Goal: Task Accomplishment & Management: Use online tool/utility

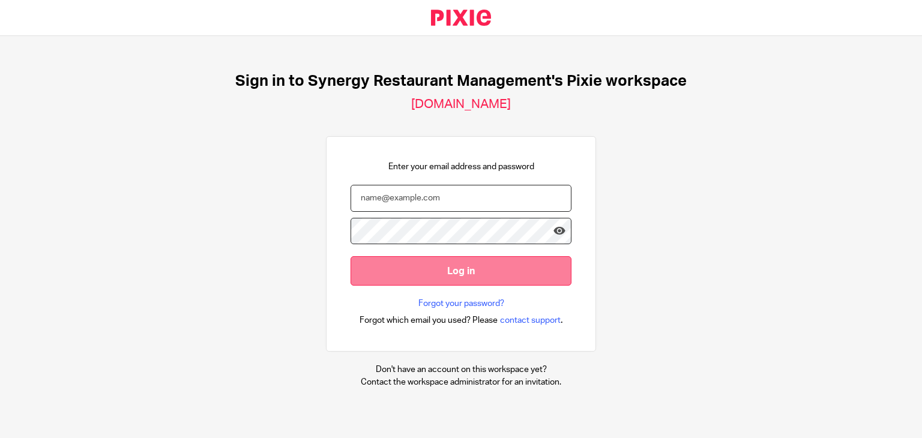
type input "[EMAIL_ADDRESS][DOMAIN_NAME]"
click at [414, 269] on input "Log in" at bounding box center [460, 270] width 221 height 29
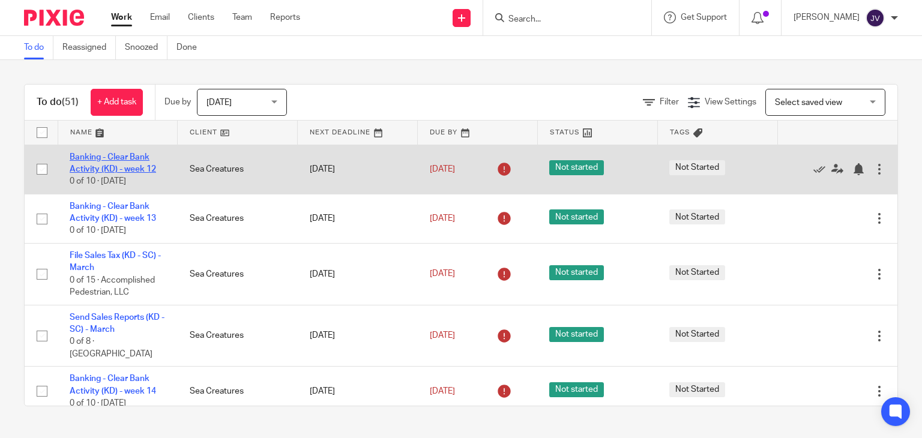
click at [114, 169] on link "Banking - Clear Bank Activity (KD) - week 12" at bounding box center [113, 163] width 86 height 20
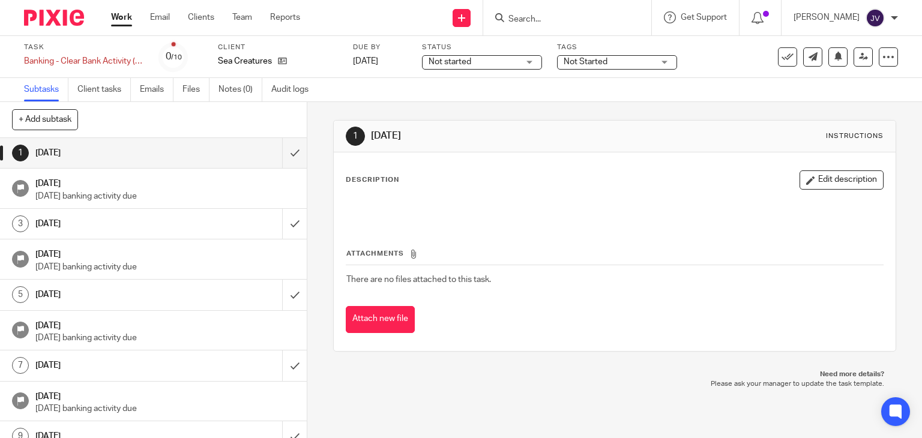
click at [40, 89] on link "Subtasks" at bounding box center [46, 89] width 44 height 23
click at [67, 19] on img at bounding box center [54, 18] width 60 height 16
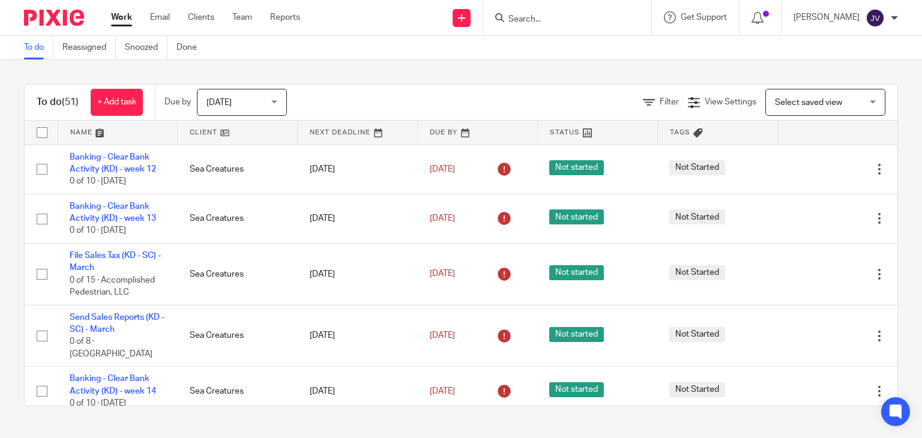
click at [826, 101] on span "Select saved view" at bounding box center [819, 101] width 88 height 25
click at [531, 70] on div "To do (51) + Add task Due by Today Today Today Tomorrow This week Next week Thi…" at bounding box center [461, 245] width 922 height 370
click at [88, 50] on link "Reassigned" at bounding box center [88, 47] width 53 height 23
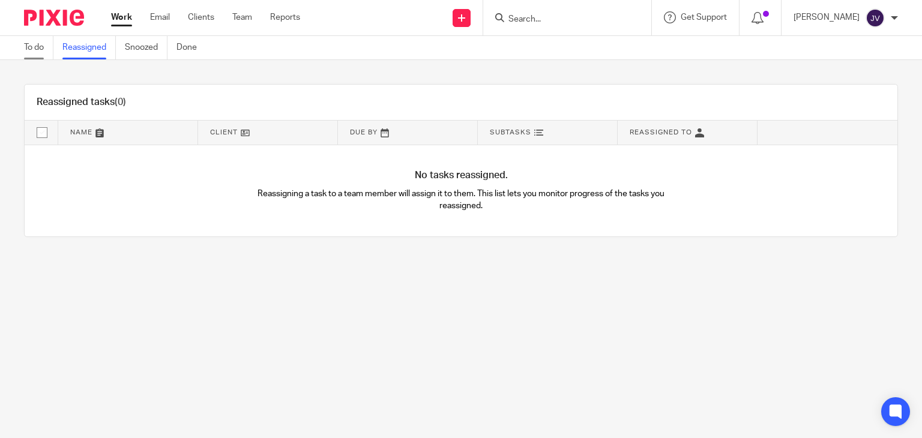
click at [46, 46] on link "To do" at bounding box center [38, 47] width 29 height 23
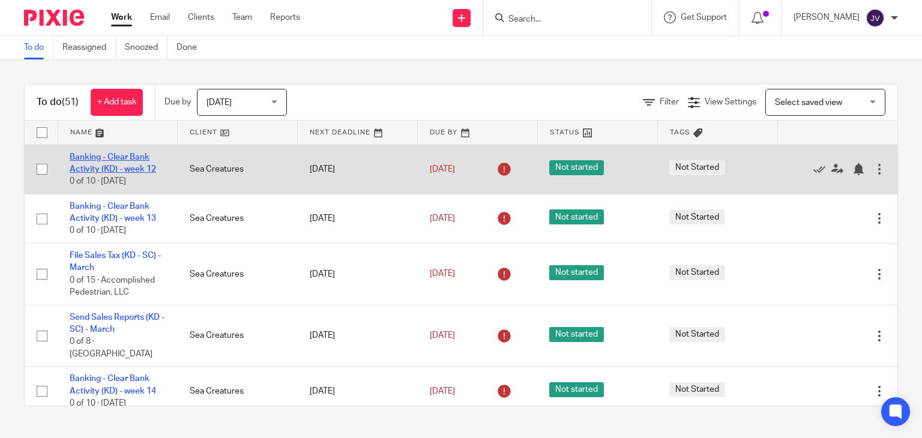
click at [131, 171] on link "Banking - Clear Bank Activity (KD) - week 12" at bounding box center [113, 163] width 86 height 20
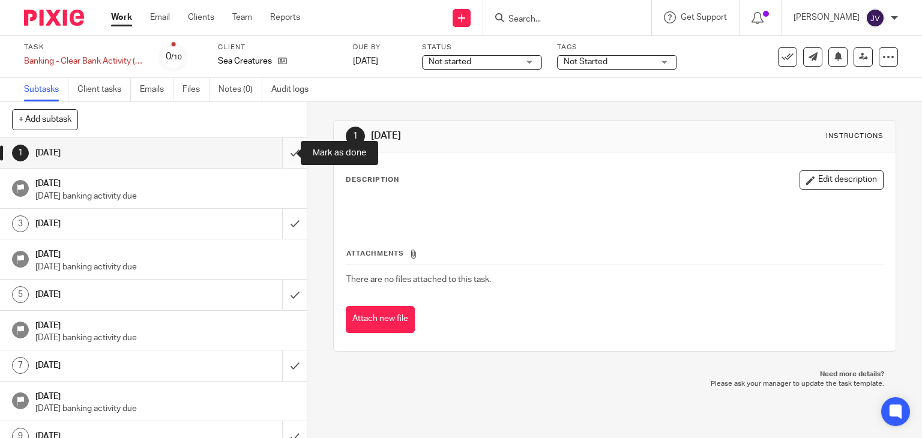
click at [283, 152] on input "submit" at bounding box center [153, 153] width 307 height 30
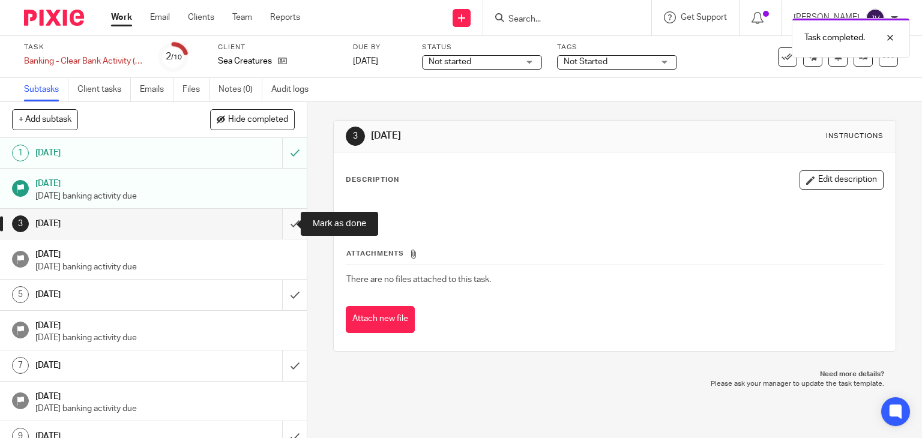
click at [281, 221] on input "submit" at bounding box center [153, 224] width 307 height 30
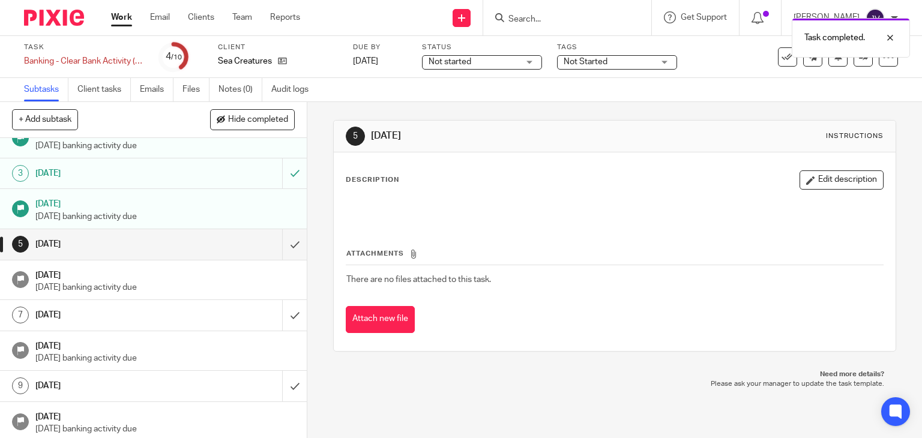
scroll to position [53, 0]
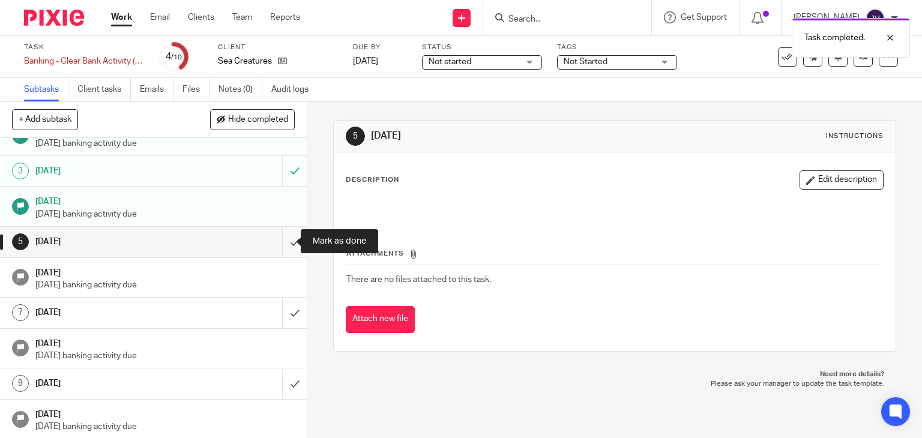
click at [281, 241] on input "submit" at bounding box center [153, 242] width 307 height 30
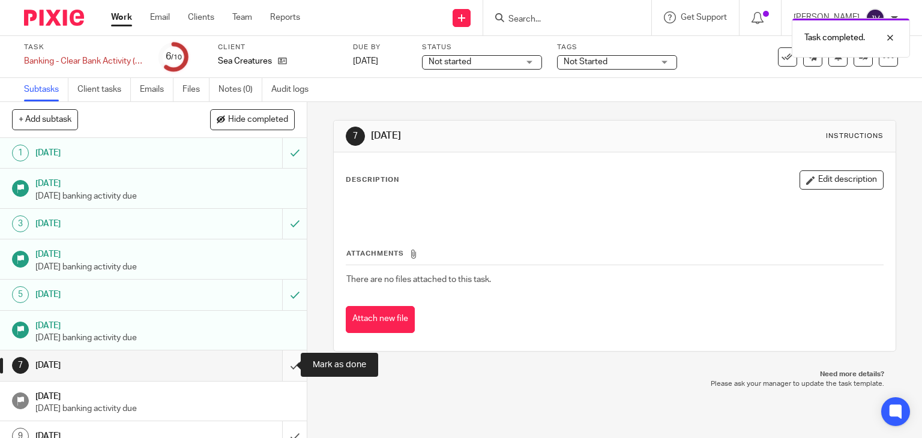
click at [281, 370] on input "submit" at bounding box center [153, 365] width 307 height 30
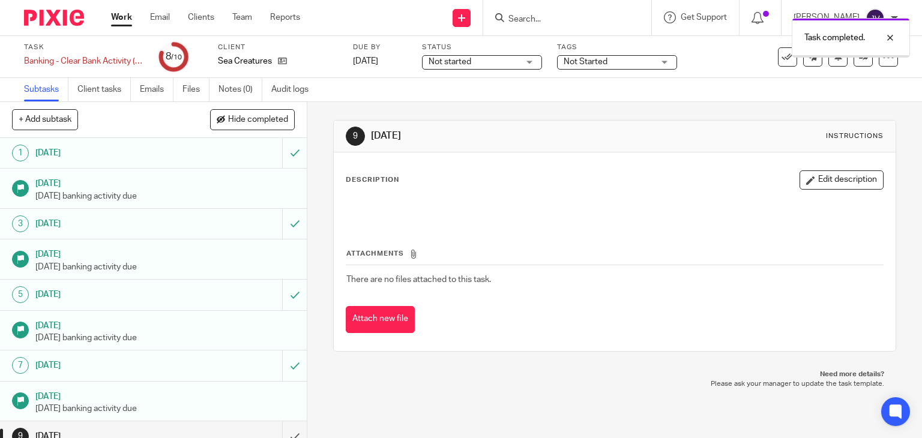
scroll to position [53, 0]
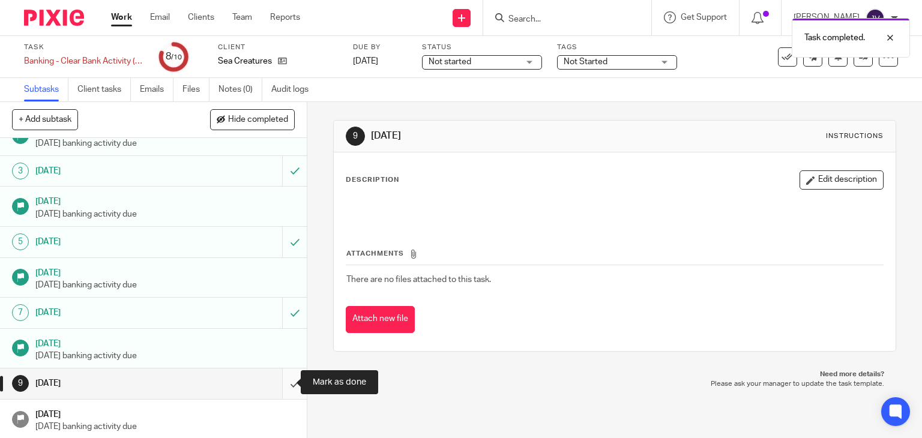
click at [282, 381] on input "submit" at bounding box center [153, 383] width 307 height 30
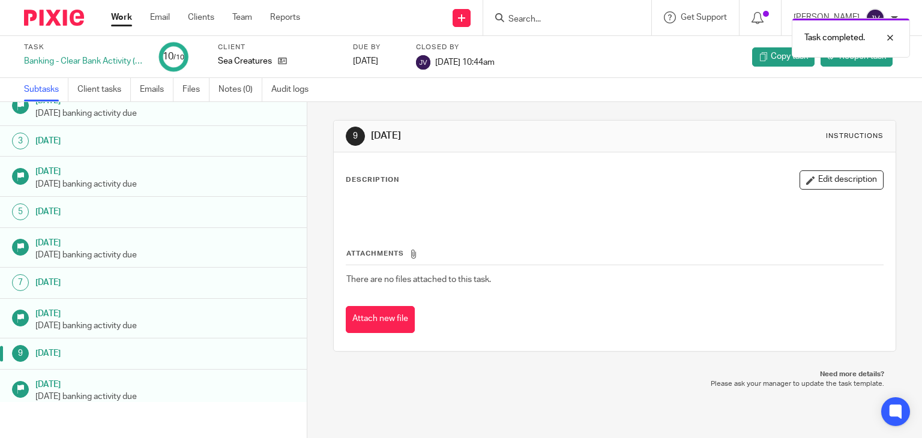
scroll to position [53, 0]
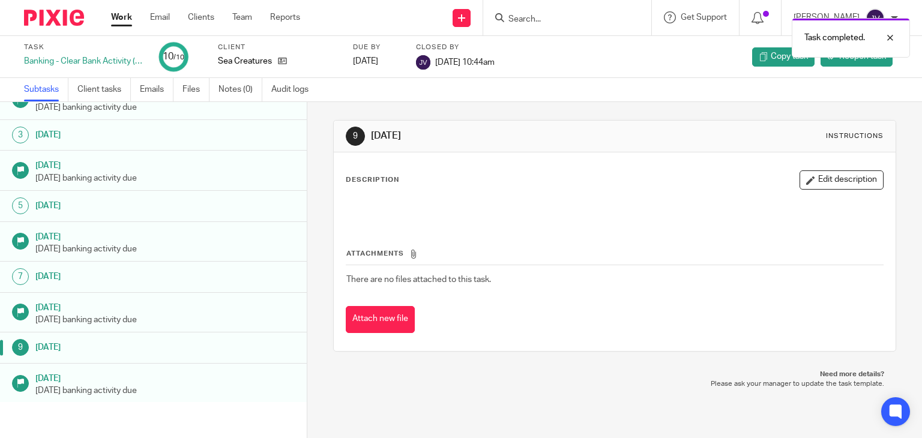
click at [118, 19] on link "Work" at bounding box center [121, 17] width 21 height 12
